Goal: Transaction & Acquisition: Book appointment/travel/reservation

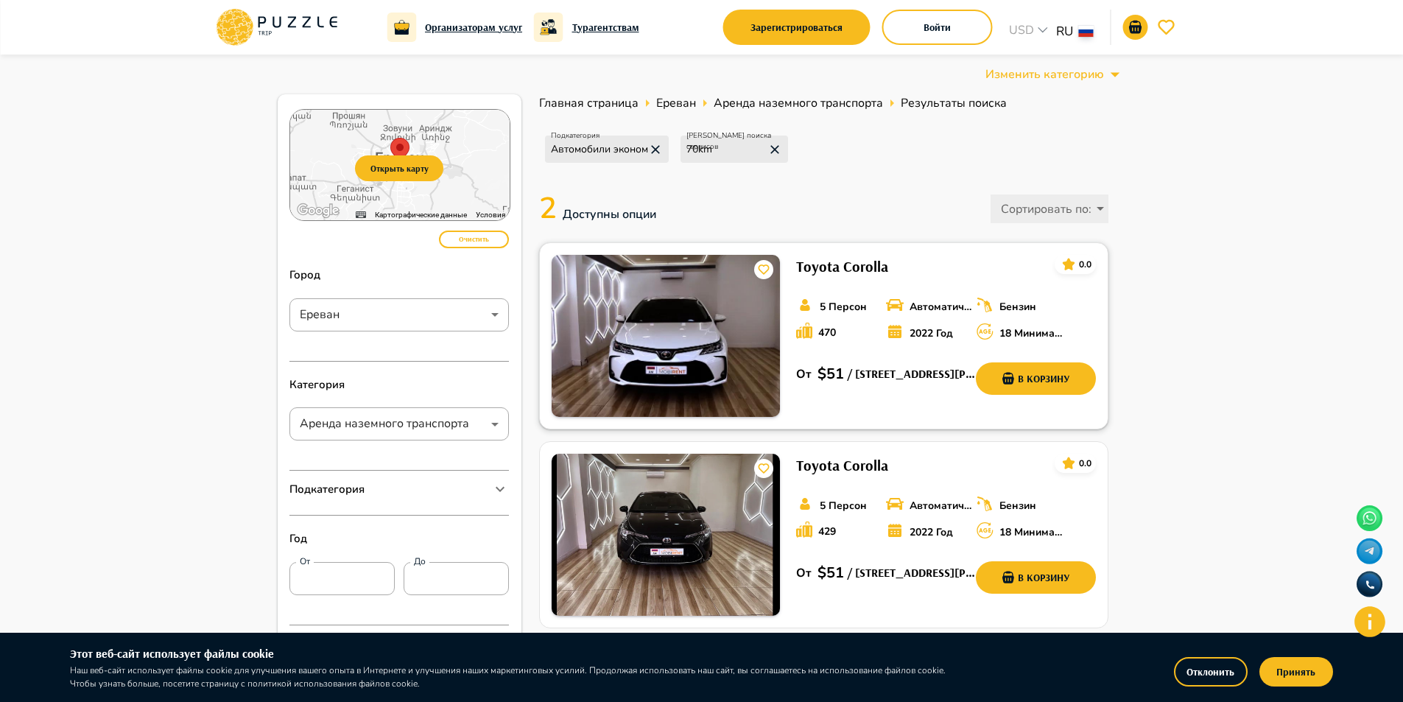
click at [750, 330] on img at bounding box center [666, 336] width 228 height 162
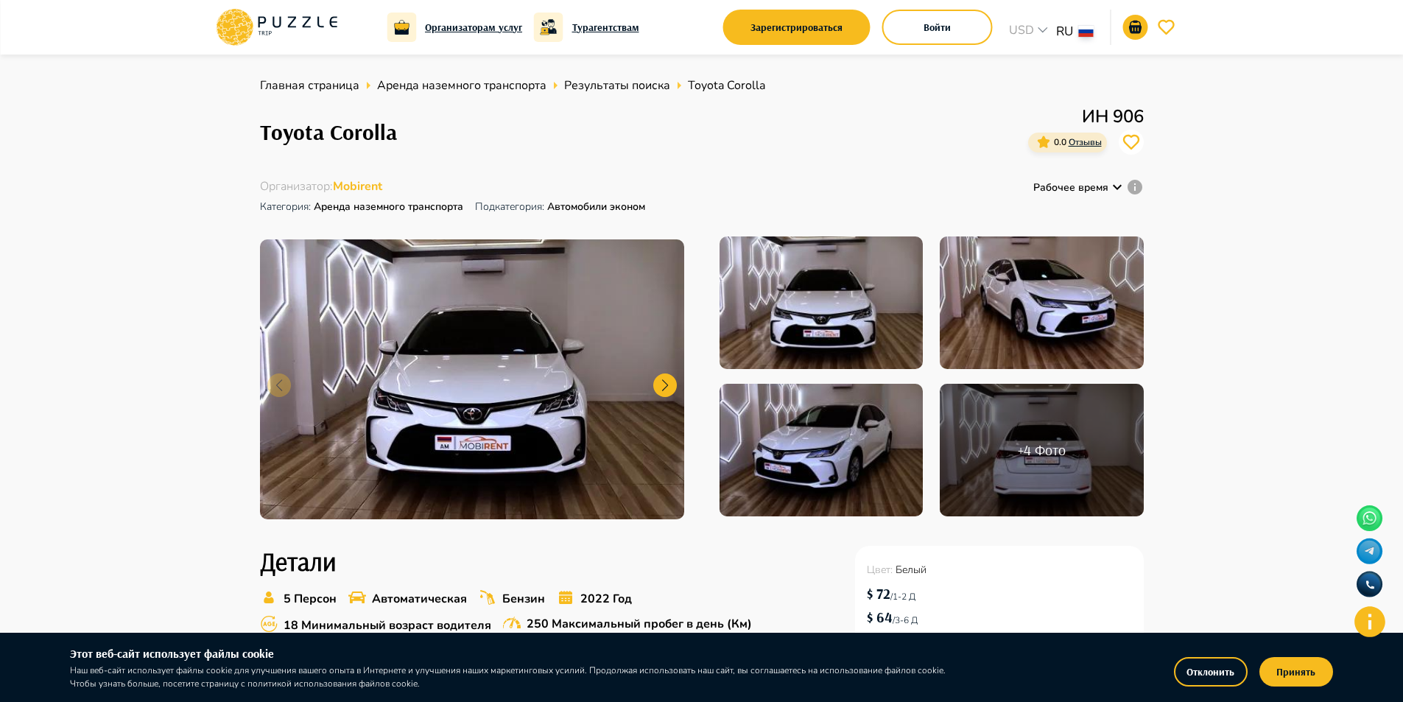
scroll to position [295, 0]
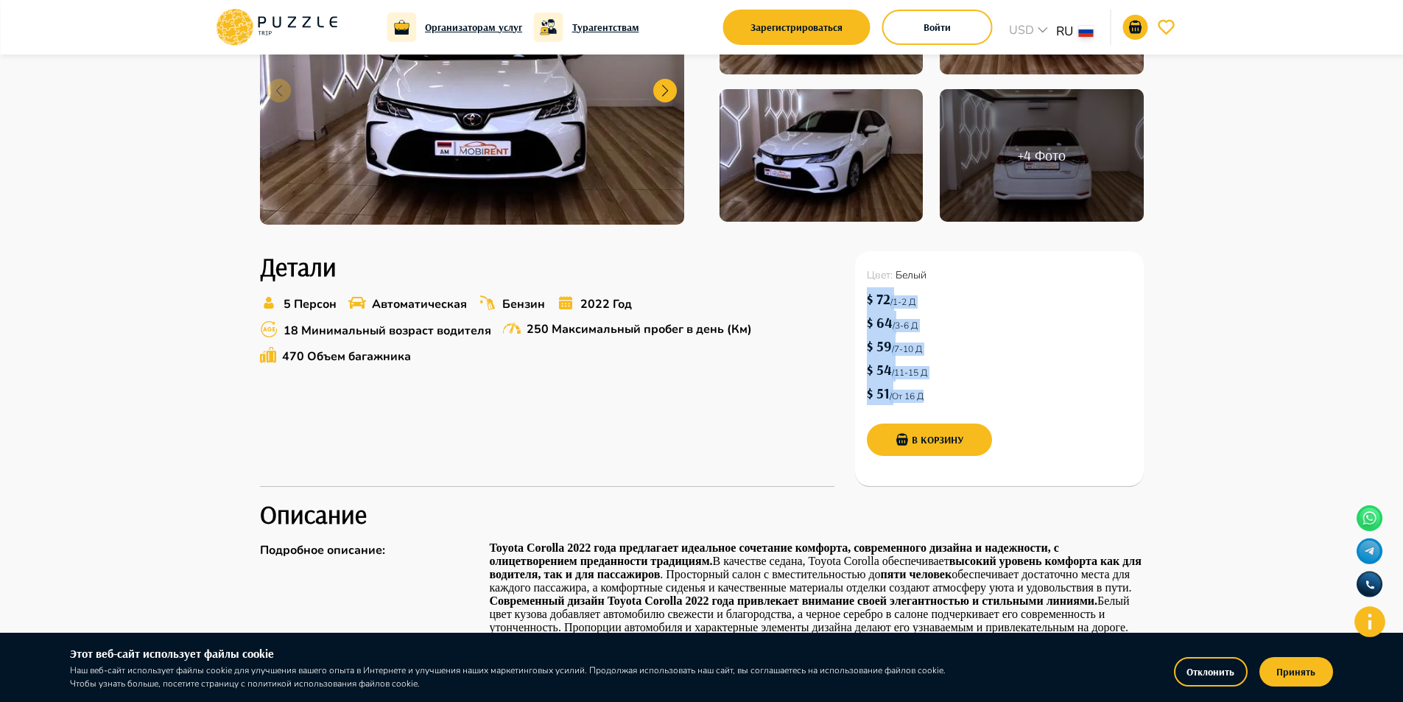
drag, startPoint x: 946, startPoint y: 383, endPoint x: 862, endPoint y: 299, distance: 119.2
click at [862, 299] on div "Цвет : Белый $ 72  /  1-2 Д $ 64  /  3-6 Д $ 59  /  7-10 Д $ 54  /  11-15 Д $ 5…" at bounding box center [999, 369] width 289 height 236
